Goal: Task Accomplishment & Management: Use online tool/utility

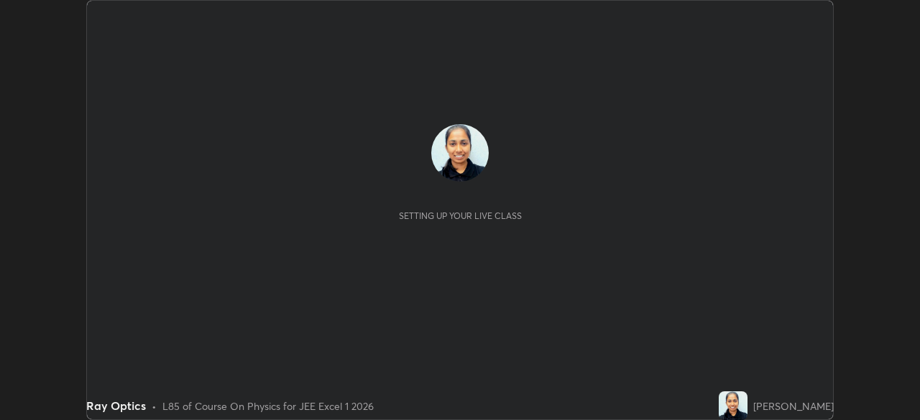
scroll to position [420, 919]
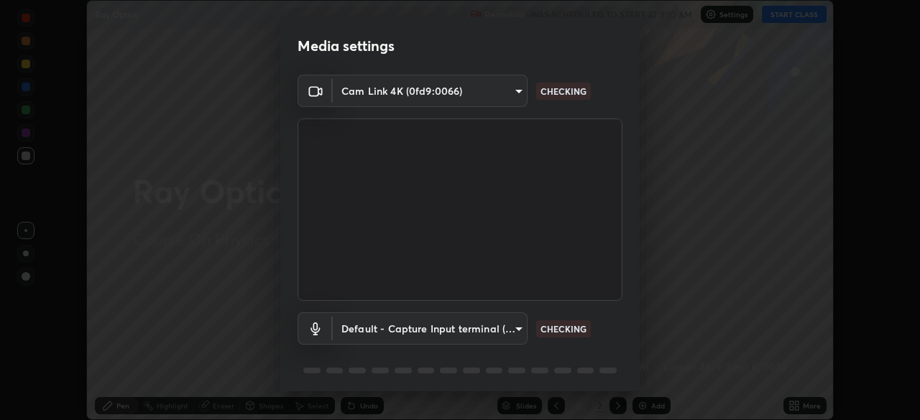
type input "100c0e0e409b1508d569c815e84311e0868d033d0fb9fb46bc53c870fbf18875"
type input "default"
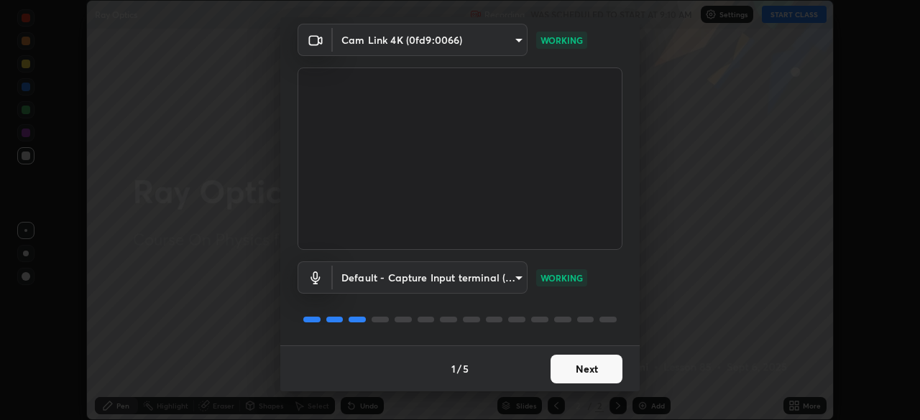
click at [586, 369] on button "Next" at bounding box center [586, 369] width 72 height 29
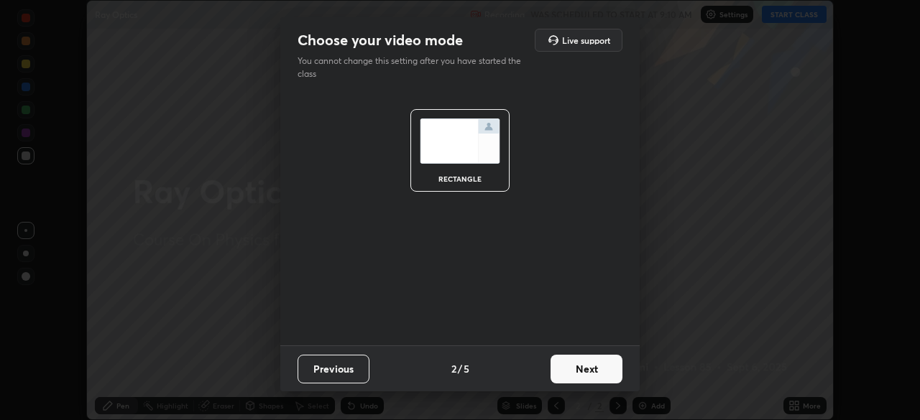
scroll to position [0, 0]
click at [588, 369] on button "Next" at bounding box center [586, 369] width 72 height 29
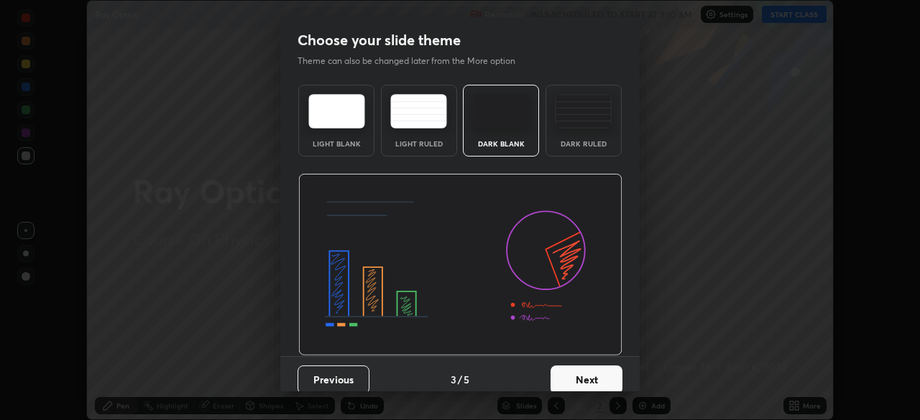
click at [591, 371] on button "Next" at bounding box center [586, 380] width 72 height 29
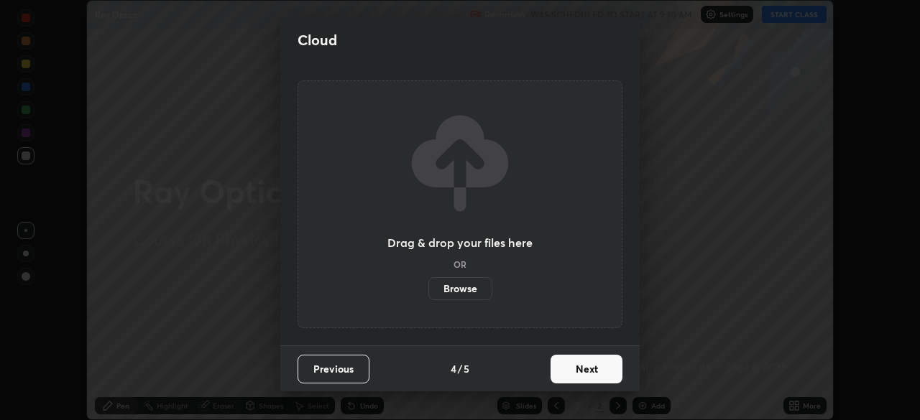
click at [593, 371] on button "Next" at bounding box center [586, 369] width 72 height 29
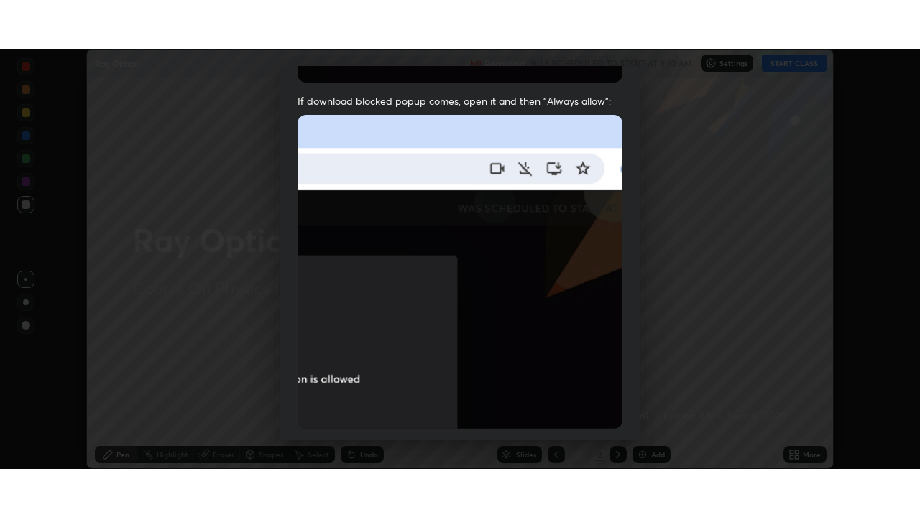
scroll to position [344, 0]
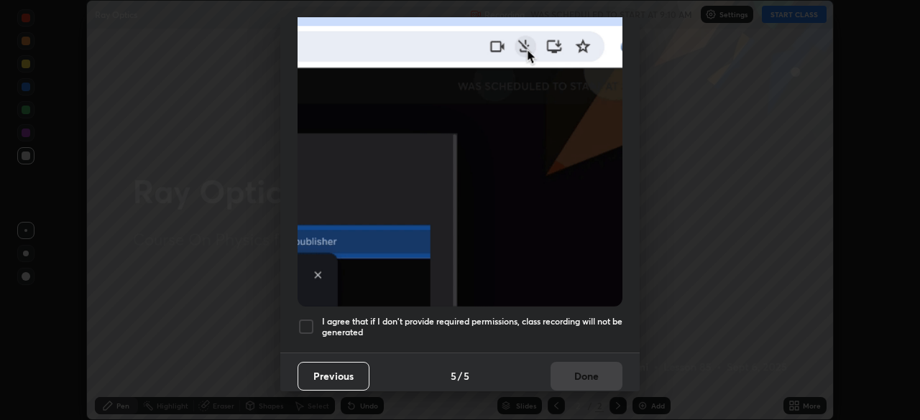
click at [583, 316] on h5 "I agree that if I don't provide required permissions, class recording will not …" at bounding box center [472, 327] width 300 height 22
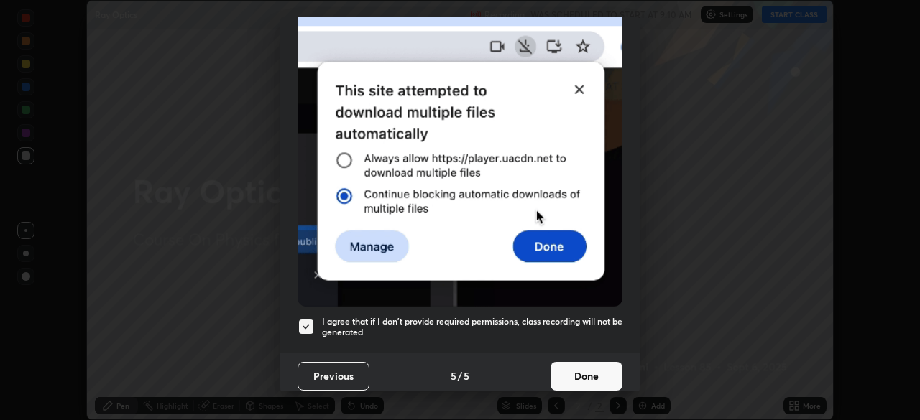
click at [590, 370] on button "Done" at bounding box center [586, 376] width 72 height 29
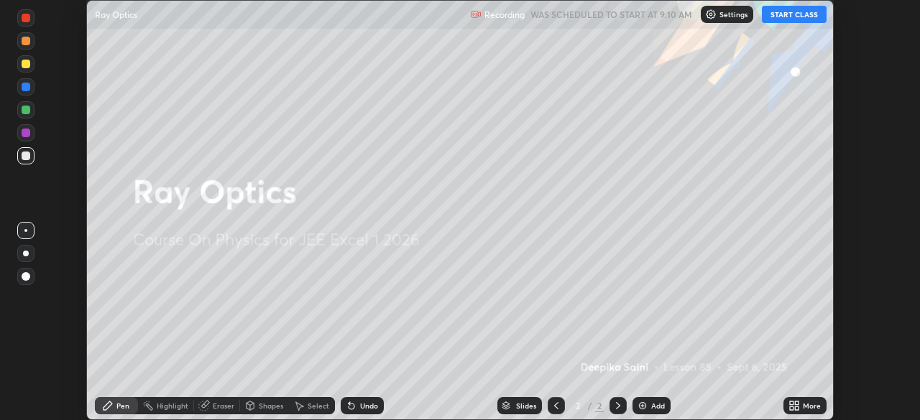
click at [802, 11] on button "START CLASS" at bounding box center [794, 14] width 65 height 17
click at [804, 407] on div "More" at bounding box center [812, 405] width 18 height 7
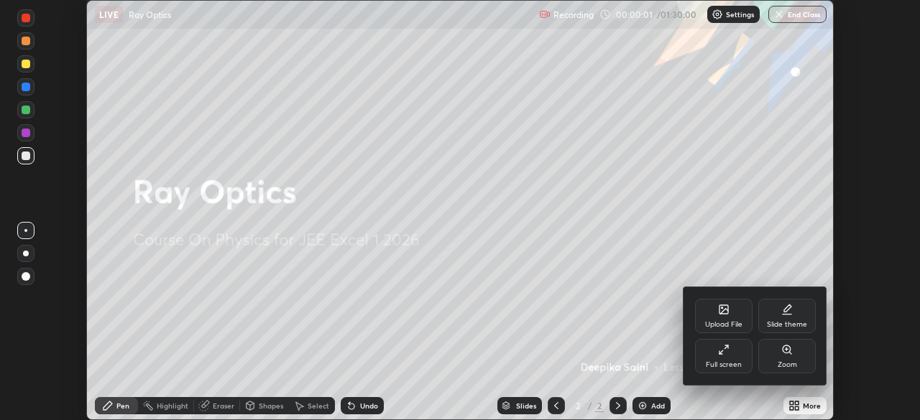
click at [738, 361] on div "Full screen" at bounding box center [724, 364] width 36 height 7
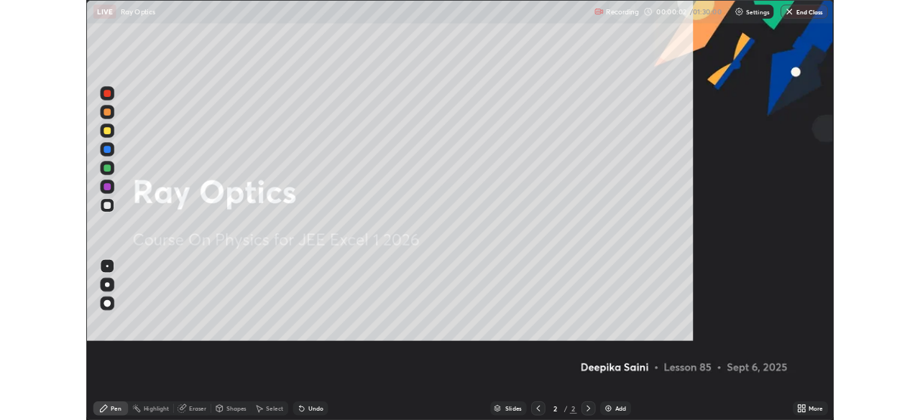
scroll to position [517, 920]
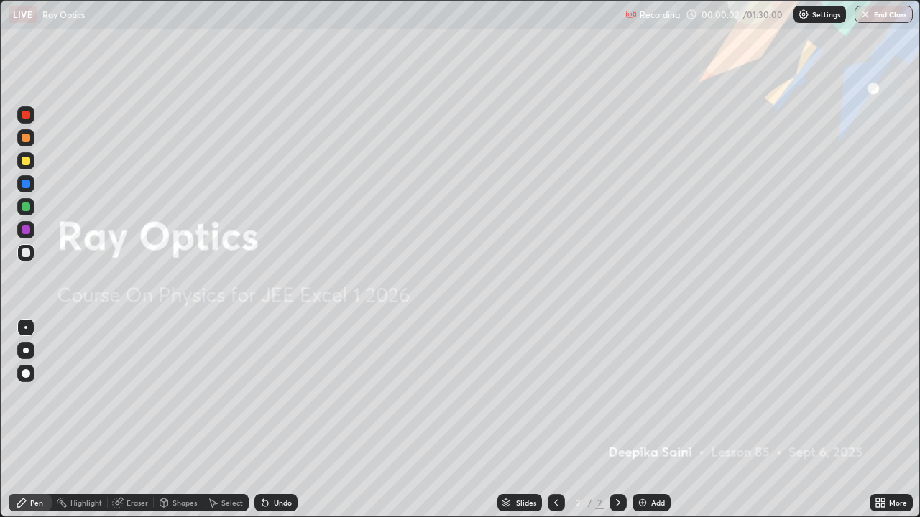
click at [662, 420] on div "Add" at bounding box center [658, 502] width 14 height 7
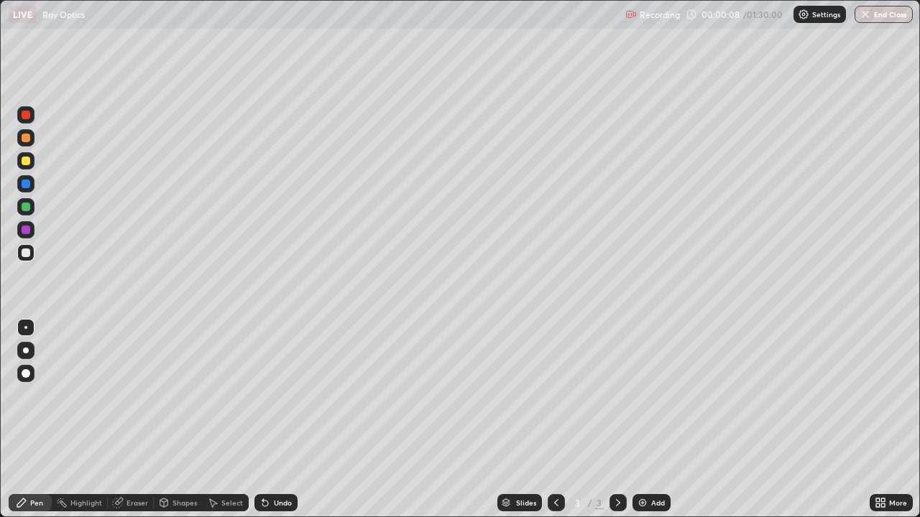
click at [26, 351] on div at bounding box center [26, 351] width 6 height 6
click at [25, 255] on div at bounding box center [26, 253] width 9 height 9
click at [27, 228] on div at bounding box center [26, 230] width 9 height 9
click at [133, 420] on div "Eraser" at bounding box center [137, 502] width 22 height 7
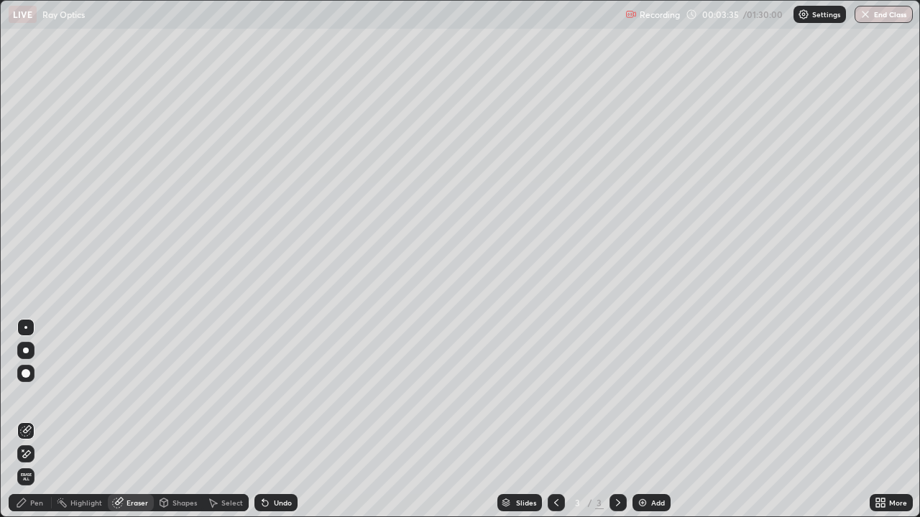
click at [43, 420] on div "Pen" at bounding box center [30, 502] width 43 height 17
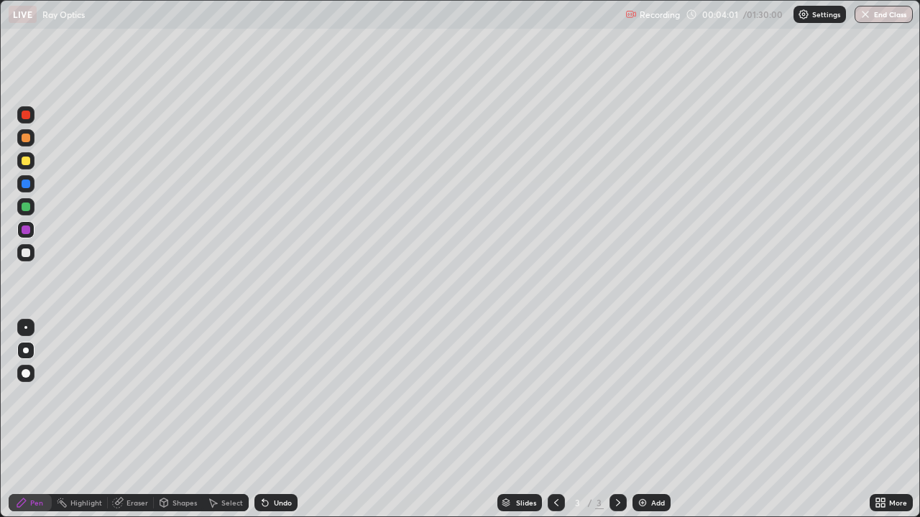
click at [164, 420] on icon at bounding box center [164, 504] width 0 height 5
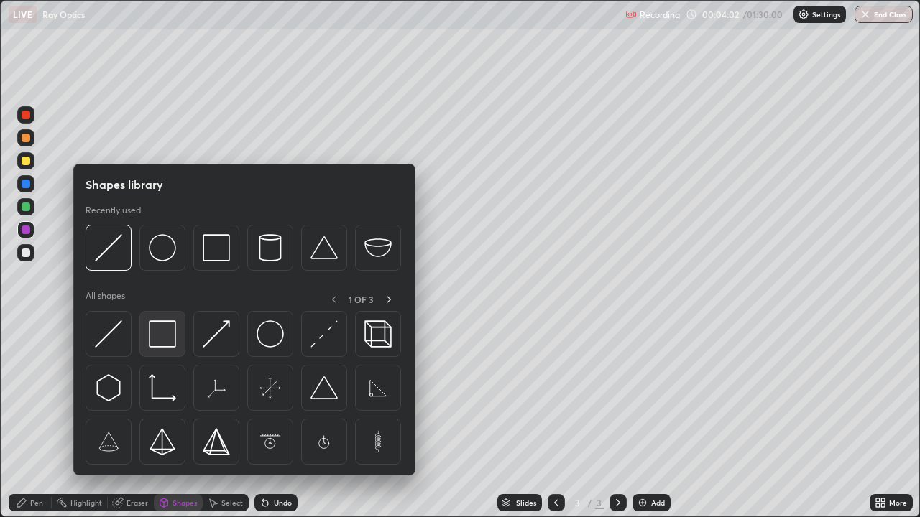
click at [152, 344] on img at bounding box center [162, 333] width 27 height 27
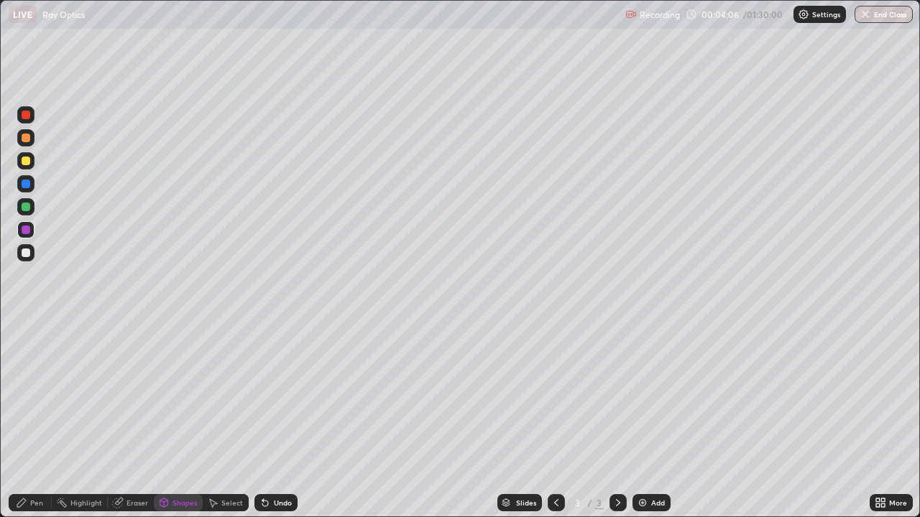
click at [26, 184] on div at bounding box center [26, 184] width 9 height 9
click at [25, 185] on div at bounding box center [26, 184] width 9 height 9
click at [160, 420] on icon at bounding box center [164, 502] width 8 height 2
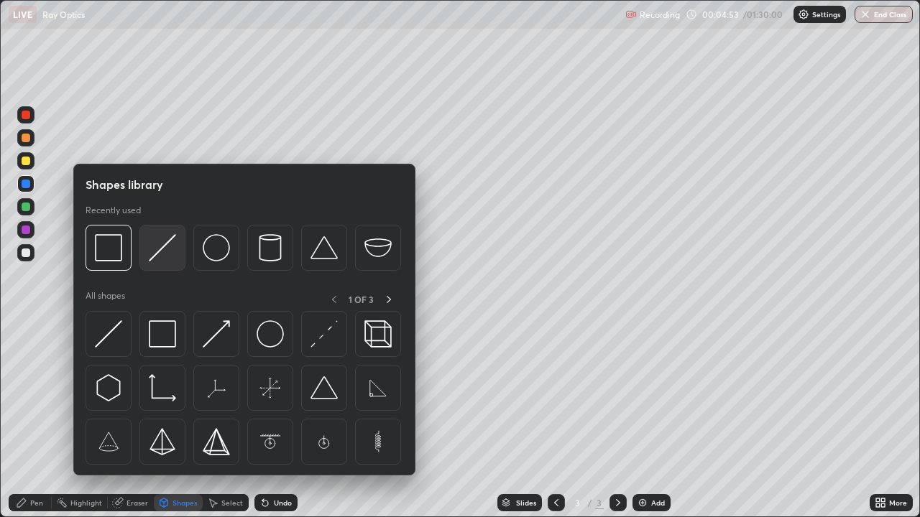
click at [153, 264] on div at bounding box center [162, 248] width 46 height 46
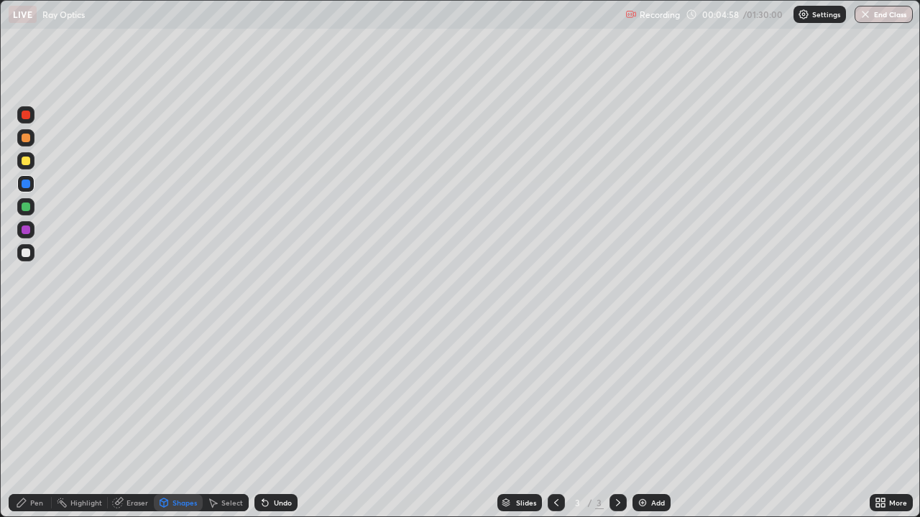
click at [120, 420] on icon at bounding box center [117, 503] width 9 height 9
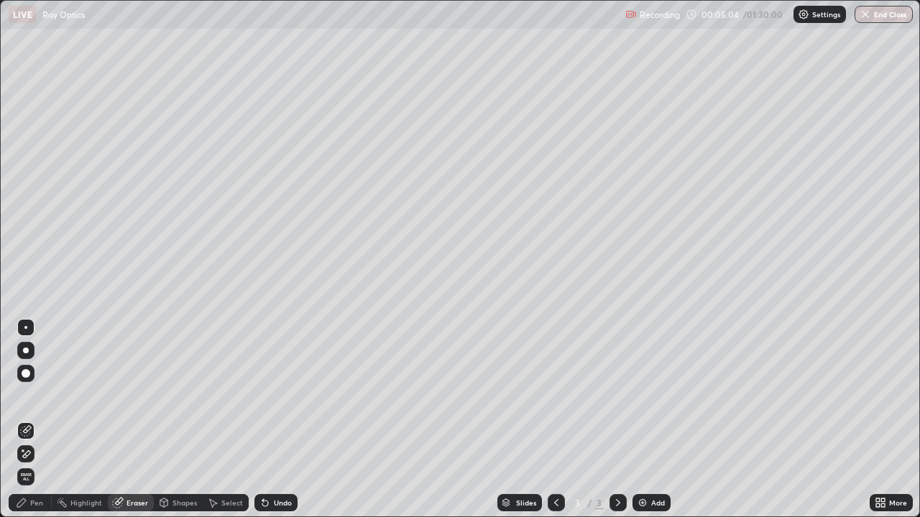
click at [35, 420] on div "Pen" at bounding box center [30, 502] width 43 height 17
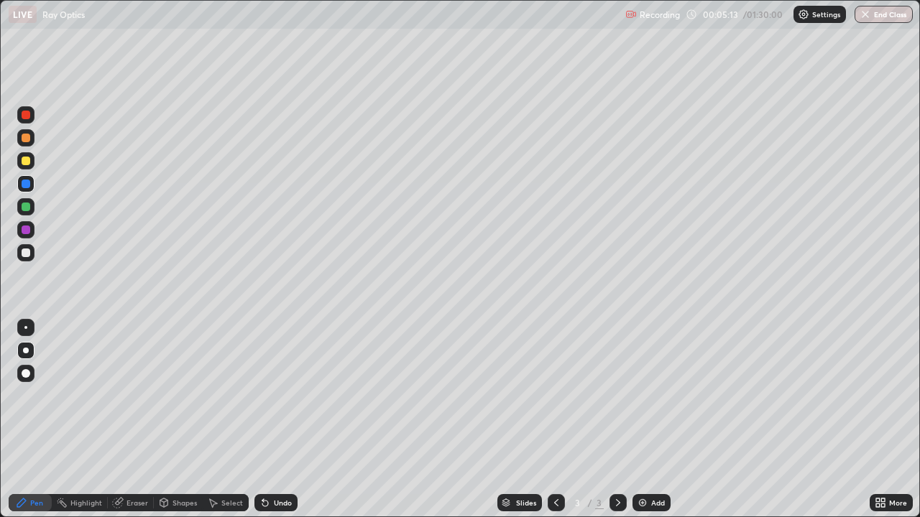
click at [164, 420] on icon at bounding box center [164, 504] width 0 height 5
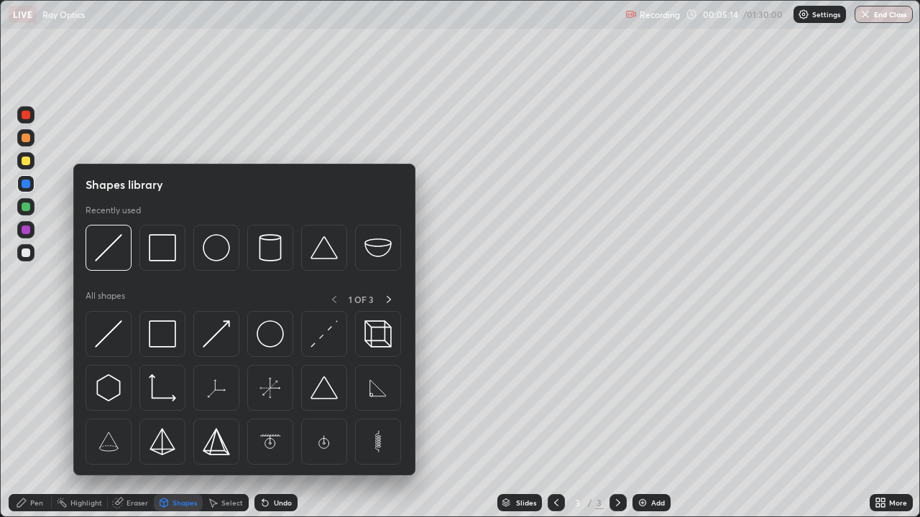
click at [26, 157] on div at bounding box center [26, 161] width 9 height 9
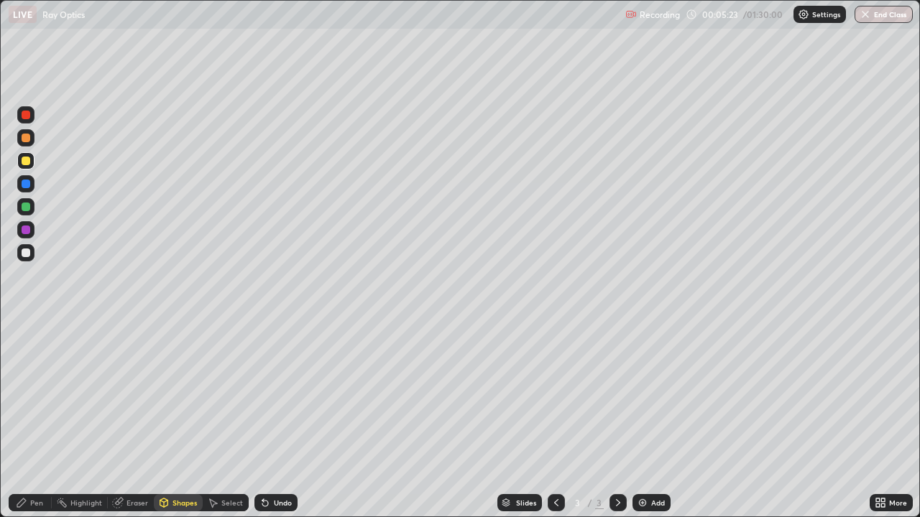
click at [27, 420] on div "Pen" at bounding box center [30, 502] width 43 height 17
click at [24, 231] on div at bounding box center [26, 230] width 9 height 9
click at [29, 159] on div at bounding box center [26, 161] width 9 height 9
click at [168, 420] on icon at bounding box center [163, 502] width 11 height 11
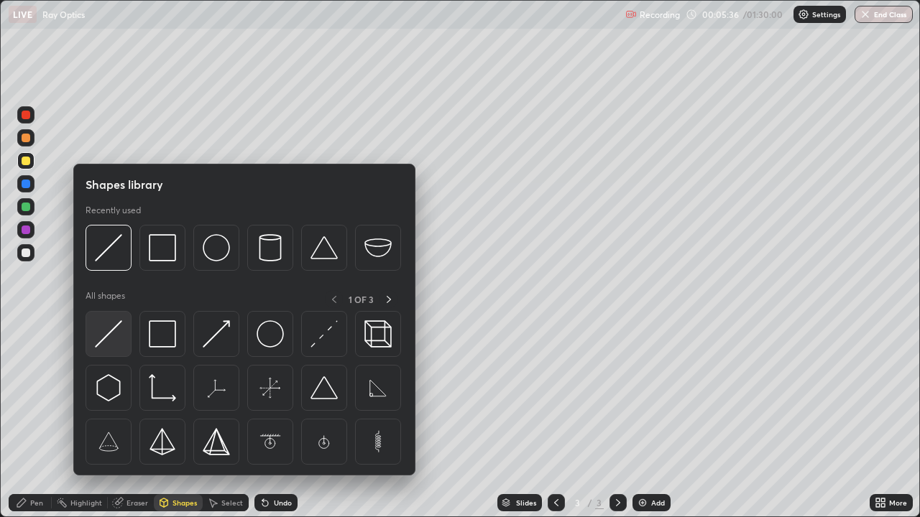
click at [105, 341] on img at bounding box center [108, 333] width 27 height 27
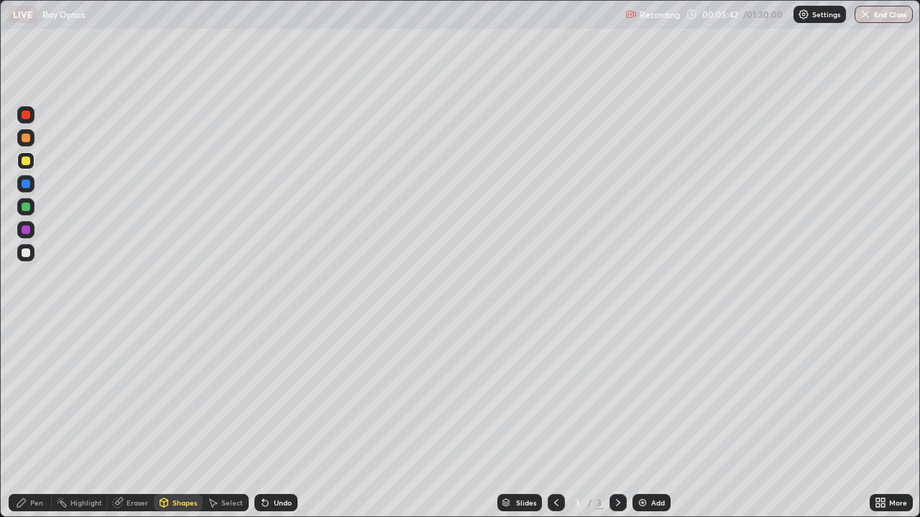
click at [22, 420] on icon at bounding box center [21, 503] width 9 height 9
click at [24, 231] on div at bounding box center [26, 230] width 9 height 9
click at [26, 137] on div at bounding box center [26, 138] width 9 height 9
click at [263, 420] on icon at bounding box center [265, 504] width 6 height 6
click at [267, 420] on icon at bounding box center [264, 502] width 11 height 11
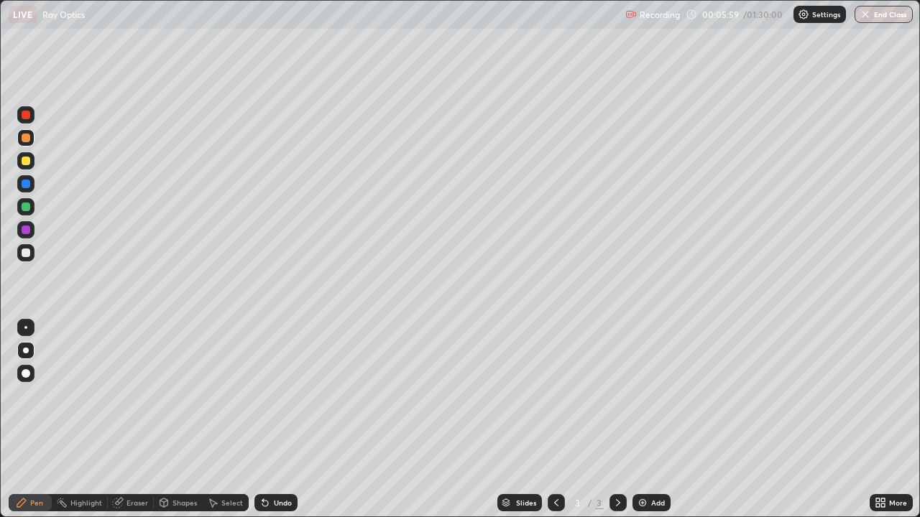
click at [266, 420] on icon at bounding box center [264, 502] width 11 height 11
click at [126, 420] on div "Eraser" at bounding box center [137, 502] width 22 height 7
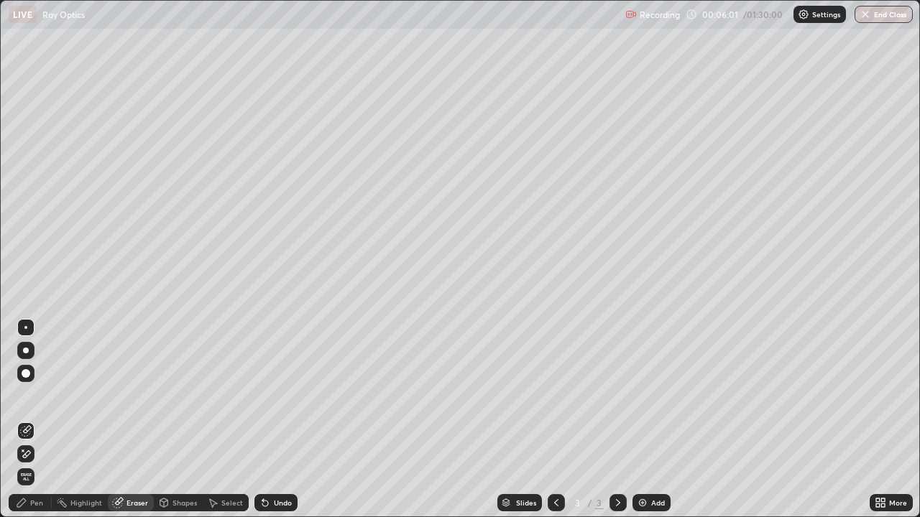
click at [172, 420] on div "Shapes" at bounding box center [184, 502] width 24 height 7
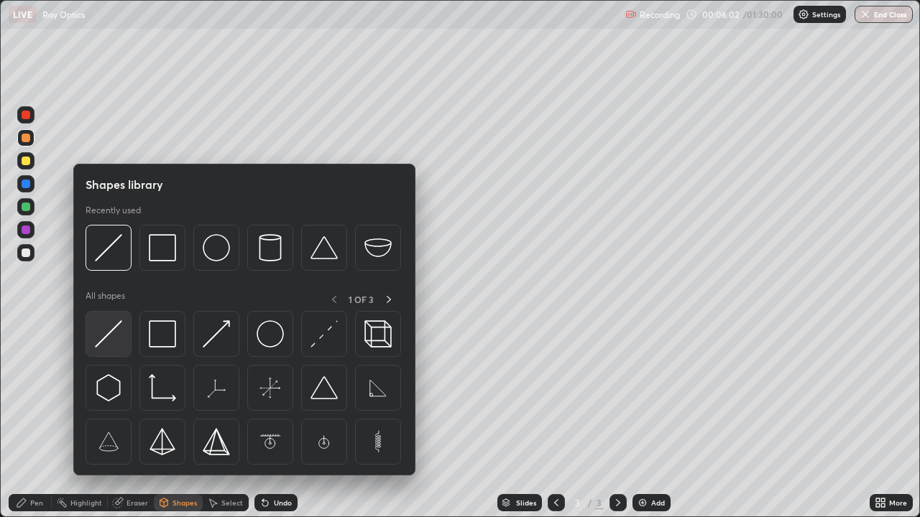
click at [105, 334] on img at bounding box center [108, 333] width 27 height 27
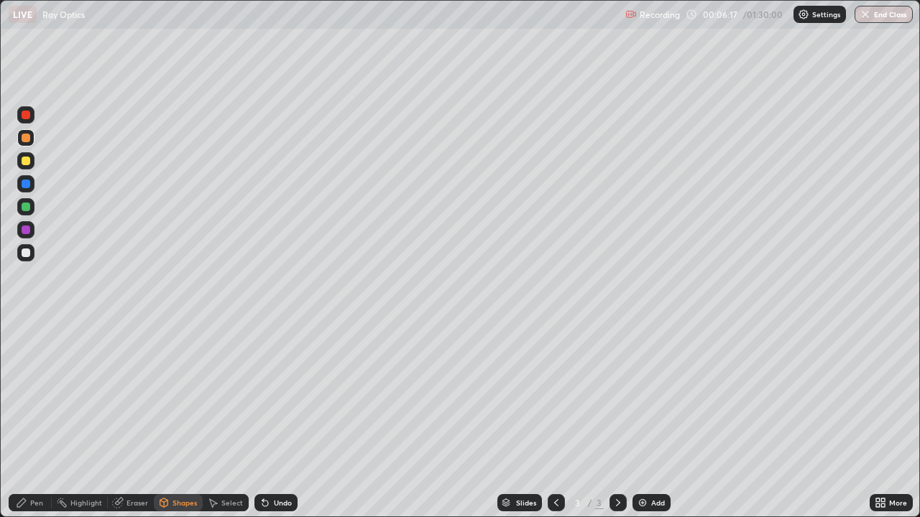
click at [31, 420] on div "Pen" at bounding box center [36, 502] width 13 height 7
click at [26, 162] on div at bounding box center [26, 161] width 9 height 9
click at [26, 186] on div at bounding box center [26, 184] width 9 height 9
click at [175, 420] on div "Shapes" at bounding box center [184, 502] width 24 height 7
click at [23, 420] on icon at bounding box center [21, 502] width 11 height 11
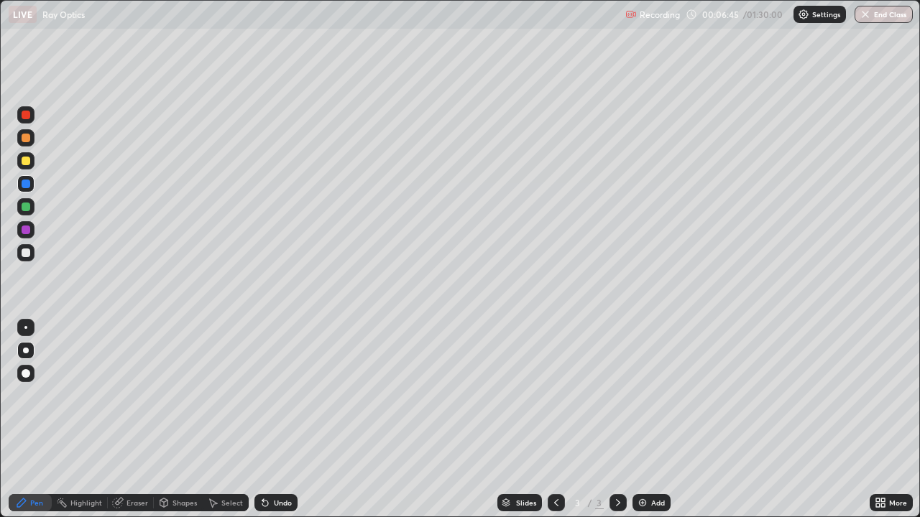
click at [129, 420] on div "Eraser" at bounding box center [137, 502] width 22 height 7
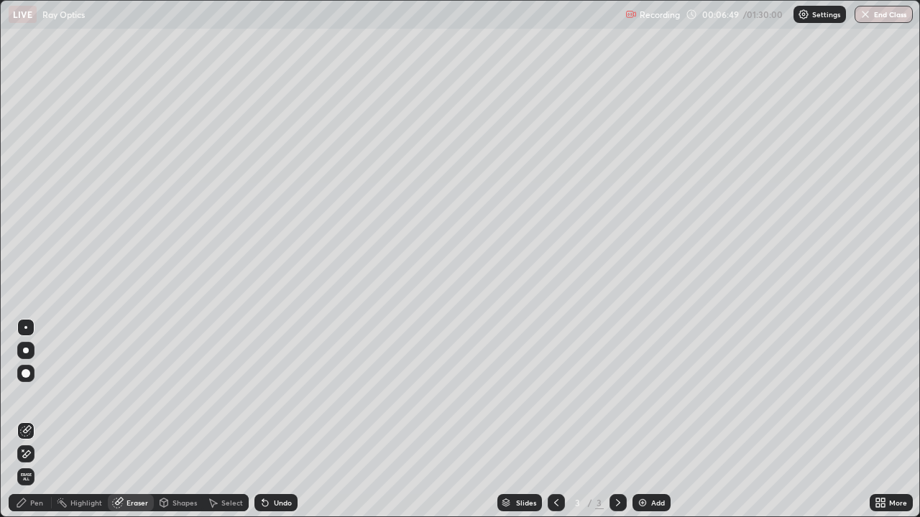
click at [17, 420] on div "Pen" at bounding box center [30, 502] width 43 height 17
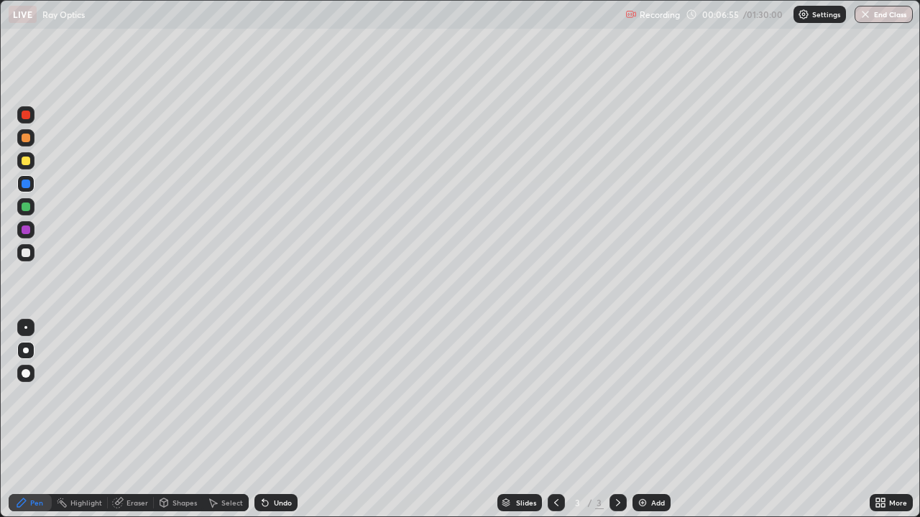
click at [22, 162] on div at bounding box center [26, 161] width 9 height 9
click at [276, 420] on div "Undo" at bounding box center [275, 502] width 43 height 17
click at [164, 420] on icon at bounding box center [164, 504] width 0 height 5
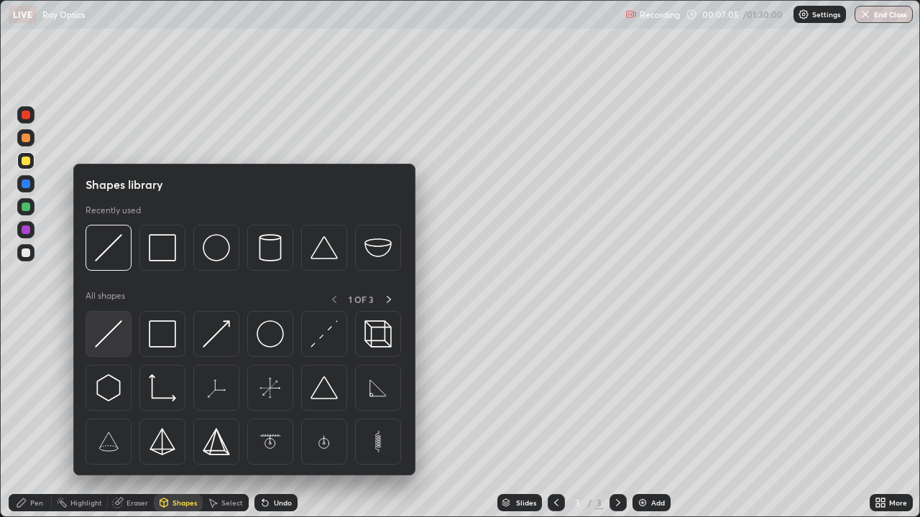
click at [105, 344] on img at bounding box center [108, 333] width 27 height 27
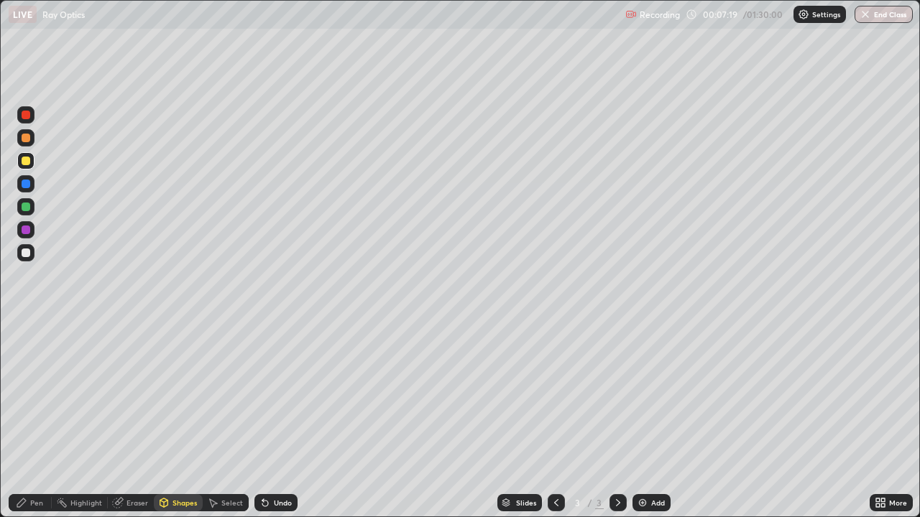
click at [31, 420] on div "Pen" at bounding box center [36, 502] width 13 height 7
click at [24, 112] on div at bounding box center [26, 115] width 9 height 9
click at [26, 208] on div at bounding box center [26, 207] width 9 height 9
click at [657, 420] on div "Add" at bounding box center [658, 502] width 14 height 7
click at [23, 187] on div at bounding box center [26, 184] width 9 height 9
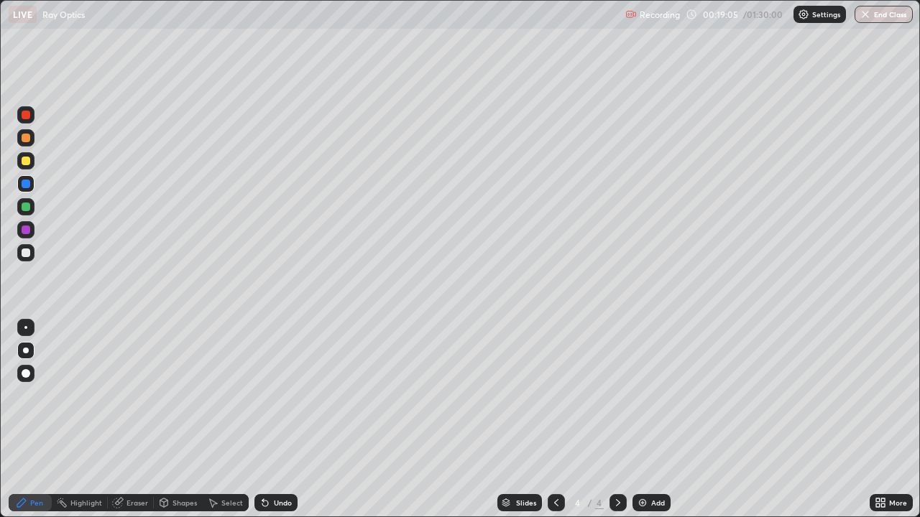
click at [26, 208] on div at bounding box center [26, 207] width 9 height 9
click at [24, 232] on div at bounding box center [26, 230] width 9 height 9
click at [654, 420] on div "Add" at bounding box center [658, 502] width 14 height 7
click at [26, 254] on div at bounding box center [26, 253] width 9 height 9
click at [25, 209] on div at bounding box center [26, 207] width 9 height 9
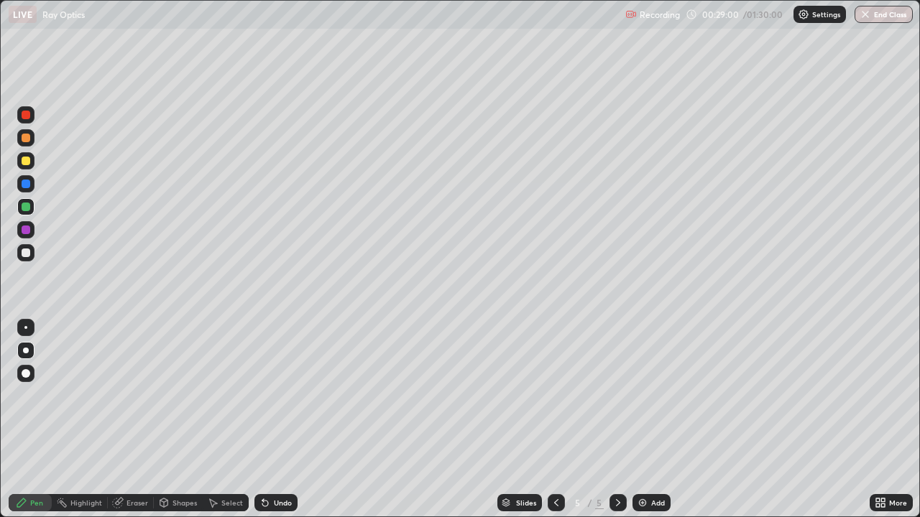
click at [27, 186] on div at bounding box center [26, 184] width 9 height 9
click at [274, 420] on div "Undo" at bounding box center [283, 502] width 18 height 7
click at [649, 420] on div "Add" at bounding box center [651, 502] width 38 height 17
click at [645, 420] on div "Add" at bounding box center [651, 502] width 38 height 17
click at [27, 161] on div at bounding box center [26, 161] width 9 height 9
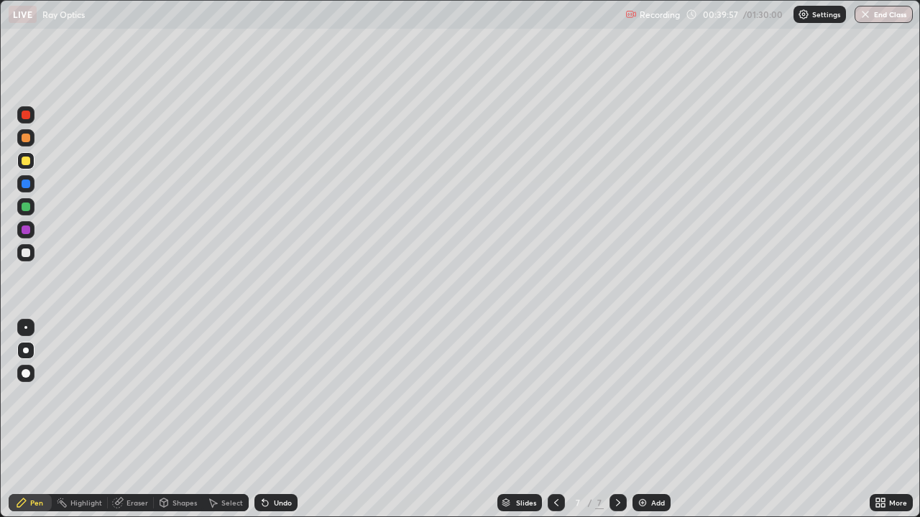
click at [24, 186] on div at bounding box center [26, 184] width 9 height 9
click at [132, 420] on div "Eraser" at bounding box center [137, 502] width 22 height 7
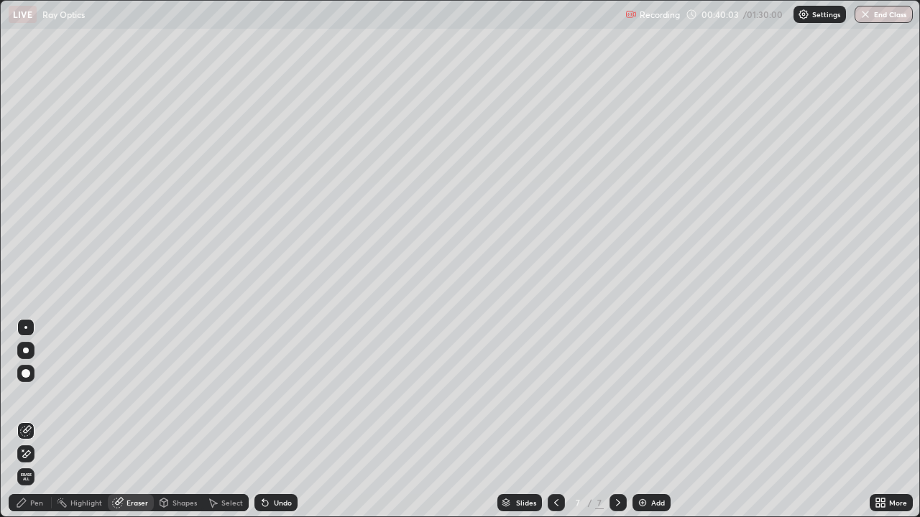
click at [37, 420] on div "Pen" at bounding box center [36, 502] width 13 height 7
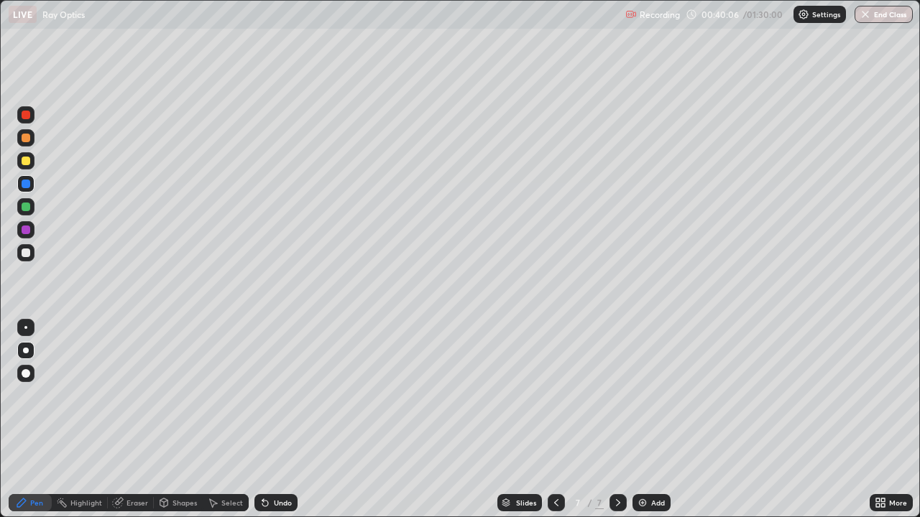
click at [27, 231] on div at bounding box center [26, 230] width 9 height 9
click at [26, 255] on div at bounding box center [26, 253] width 9 height 9
click at [24, 208] on div at bounding box center [26, 207] width 9 height 9
click at [24, 137] on div at bounding box center [26, 138] width 9 height 9
click at [647, 420] on div "Add" at bounding box center [651, 502] width 38 height 17
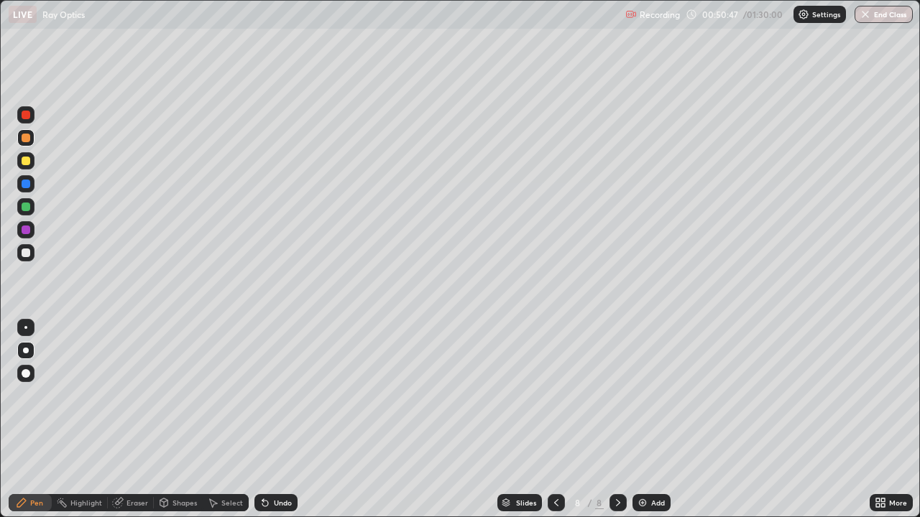
click at [554, 420] on icon at bounding box center [556, 502] width 4 height 7
click at [616, 420] on icon at bounding box center [617, 502] width 11 height 11
click at [553, 420] on icon at bounding box center [555, 502] width 11 height 11
click at [616, 420] on icon at bounding box center [617, 502] width 11 height 11
click at [645, 420] on img at bounding box center [642, 502] width 11 height 11
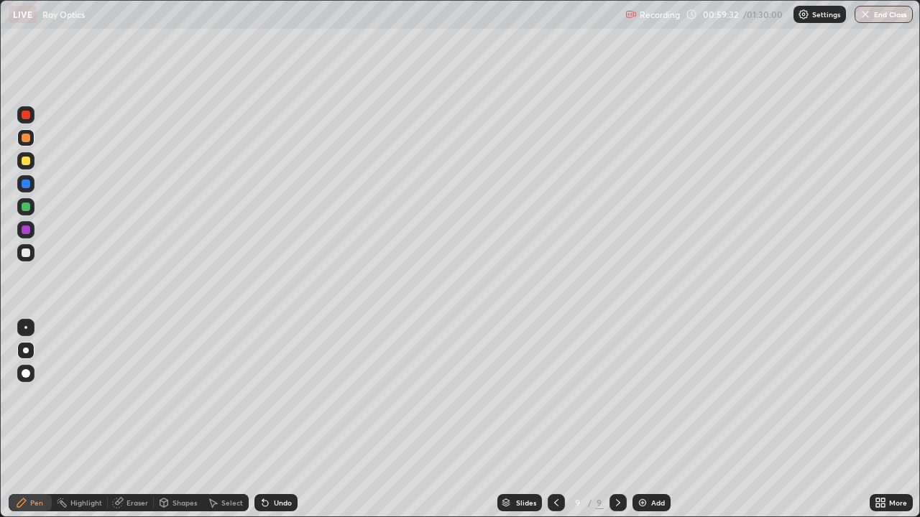
click at [642, 420] on img at bounding box center [642, 502] width 11 height 11
click at [554, 420] on icon at bounding box center [555, 502] width 4 height 7
click at [554, 420] on icon at bounding box center [555, 502] width 11 height 11
click at [616, 420] on icon at bounding box center [617, 502] width 11 height 11
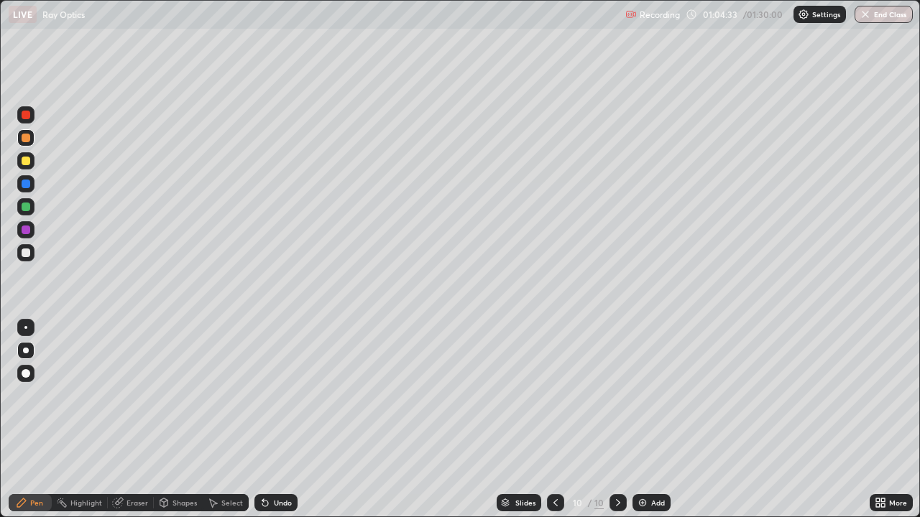
click at [554, 420] on icon at bounding box center [555, 502] width 11 height 11
click at [615, 420] on icon at bounding box center [617, 502] width 11 height 11
click at [642, 420] on div "Add" at bounding box center [651, 502] width 38 height 17
click at [644, 420] on img at bounding box center [642, 502] width 11 height 11
click at [550, 420] on icon at bounding box center [555, 502] width 11 height 11
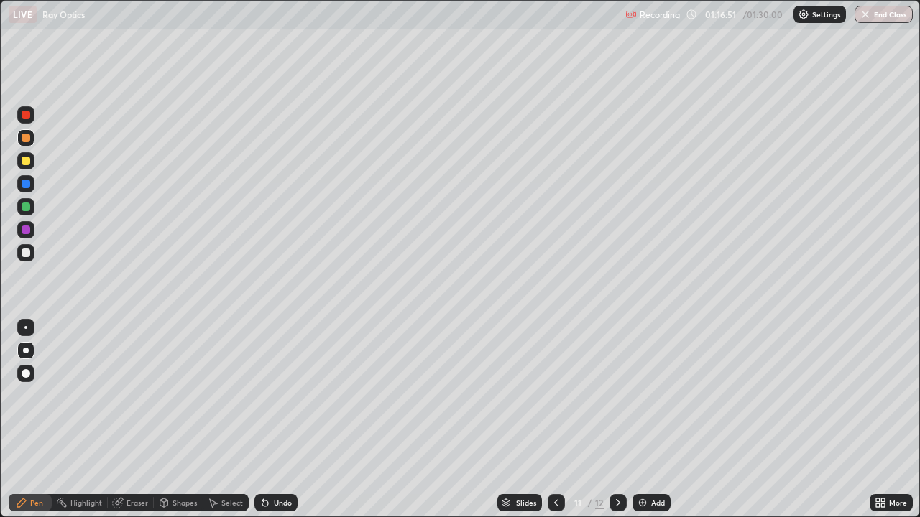
click at [616, 420] on icon at bounding box center [618, 502] width 4 height 7
click at [645, 420] on img at bounding box center [642, 502] width 11 height 11
click at [642, 420] on img at bounding box center [642, 502] width 11 height 11
click at [641, 420] on img at bounding box center [642, 502] width 11 height 11
click at [632, 420] on div "Add" at bounding box center [651, 502] width 38 height 17
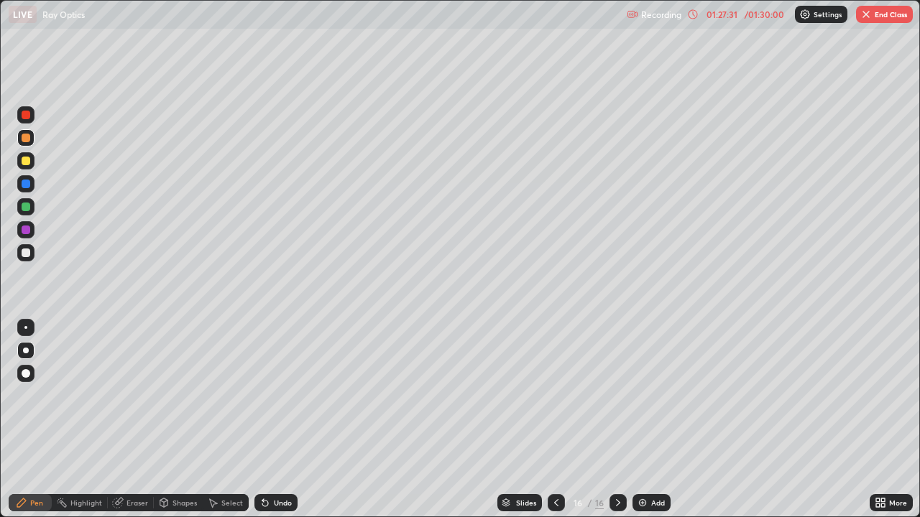
click at [40, 420] on div "Erase all" at bounding box center [26, 259] width 34 height 460
click at [552, 420] on icon at bounding box center [555, 502] width 11 height 11
click at [557, 420] on div at bounding box center [556, 503] width 17 height 29
click at [556, 420] on div at bounding box center [556, 503] width 17 height 29
click at [555, 420] on div at bounding box center [556, 503] width 17 height 29
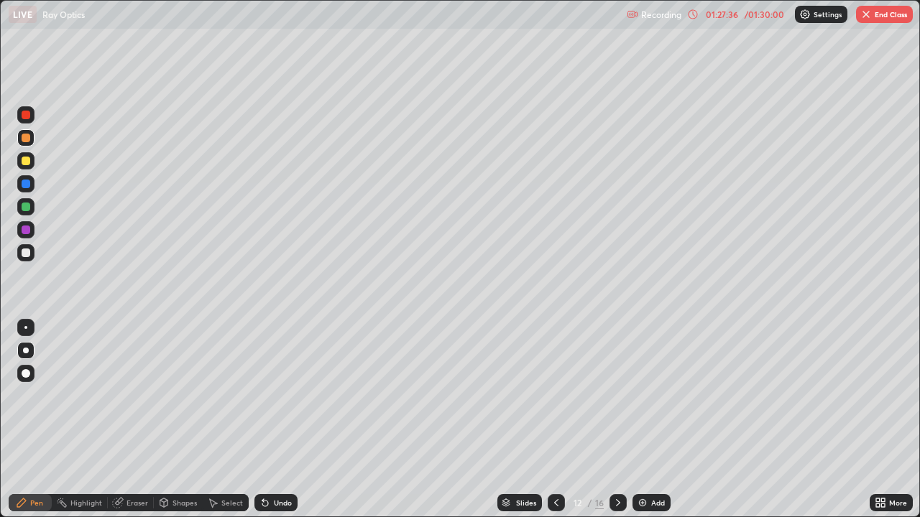
click at [555, 420] on icon at bounding box center [555, 502] width 11 height 11
click at [609, 420] on div at bounding box center [617, 502] width 17 height 17
click at [616, 420] on icon at bounding box center [617, 502] width 11 height 11
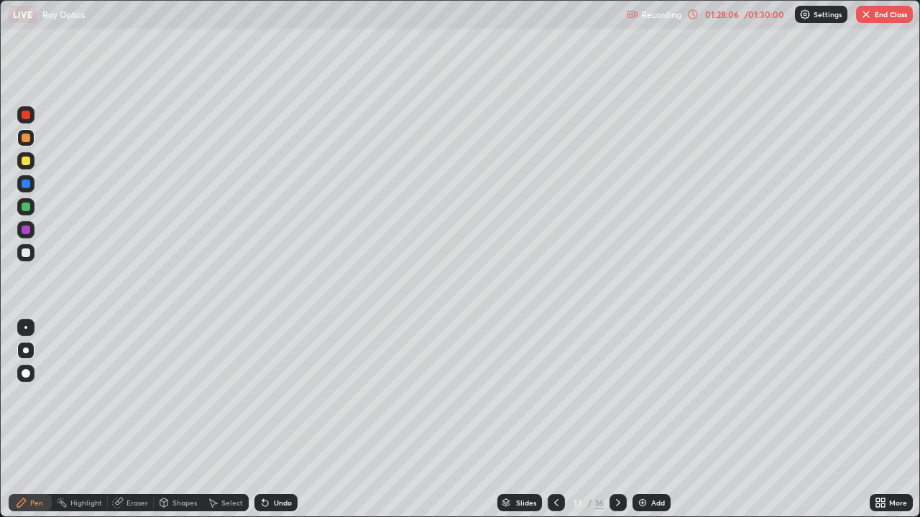
click at [616, 420] on icon at bounding box center [617, 502] width 11 height 11
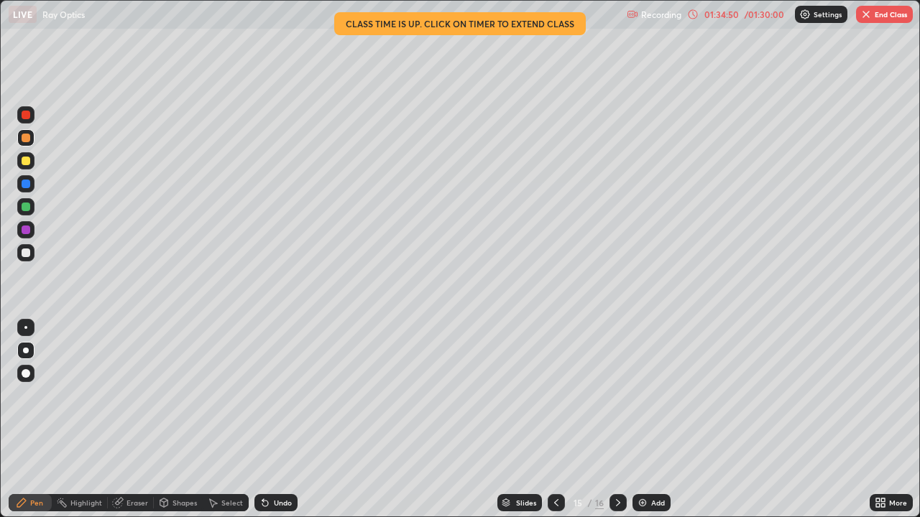
click at [873, 11] on button "End Class" at bounding box center [884, 14] width 57 height 17
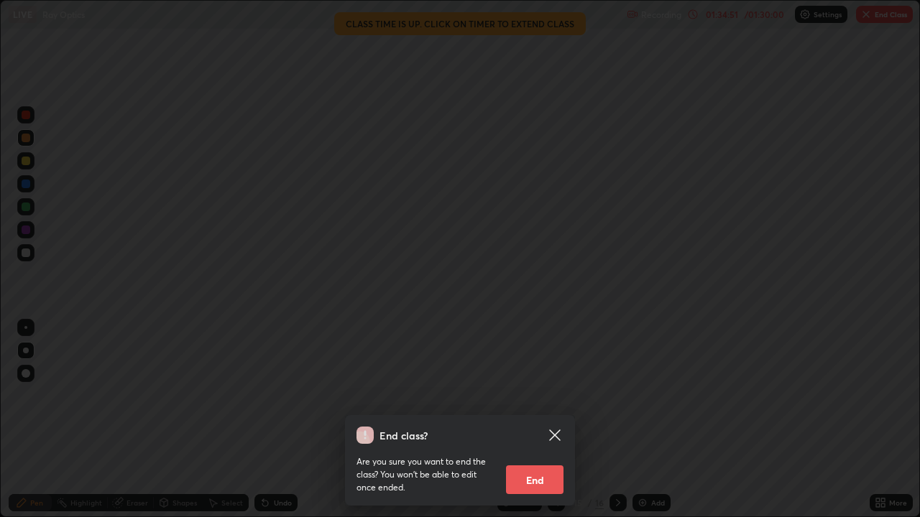
click at [545, 420] on button "End" at bounding box center [534, 480] width 57 height 29
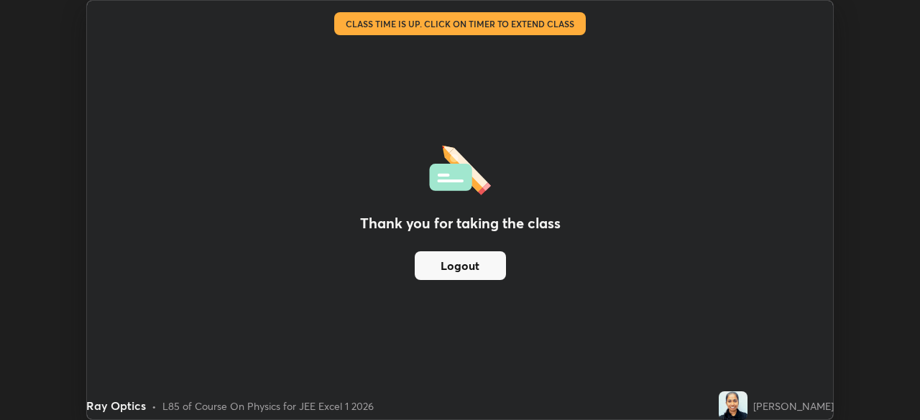
scroll to position [71431, 70932]
